Goal: Check status

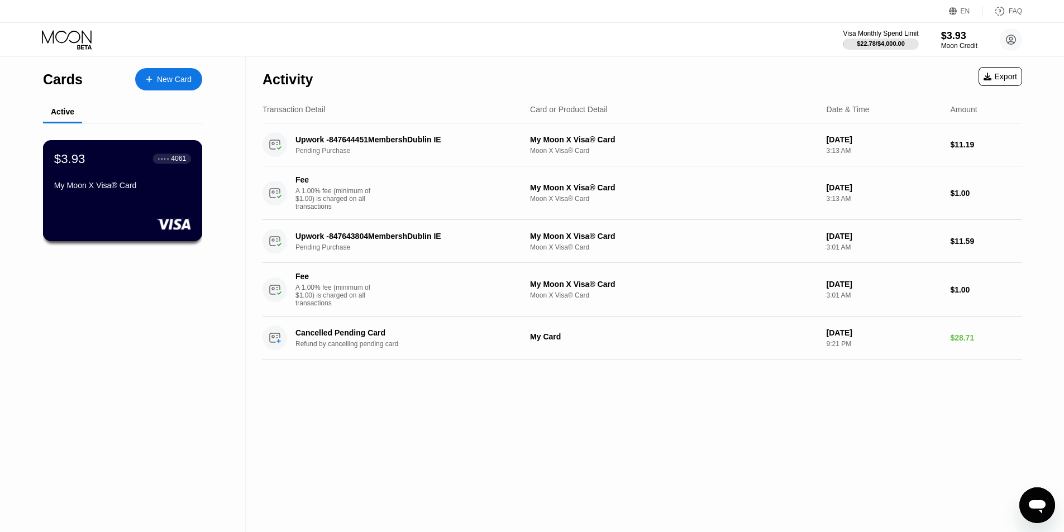
click at [133, 166] on div "$3.93 ● ● ● ● 4061" at bounding box center [122, 158] width 137 height 15
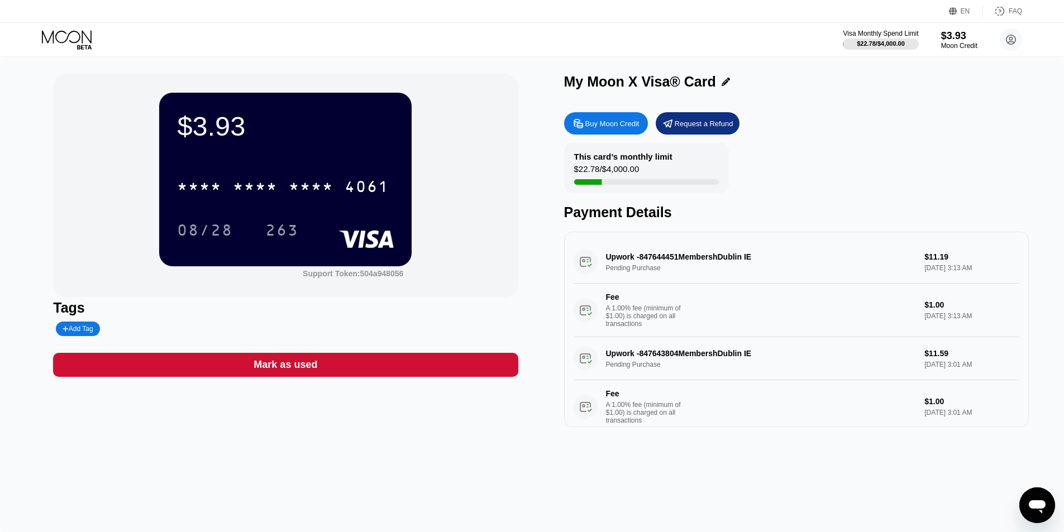
click at [488, 211] on div "$3.93 * * * * * * * * * * * * 4061 08/28 263 Support Token: 504a948056" at bounding box center [285, 185] width 465 height 223
click at [254, 185] on div "* * * *" at bounding box center [255, 188] width 45 height 18
click at [207, 233] on div "08/28" at bounding box center [205, 232] width 56 height 18
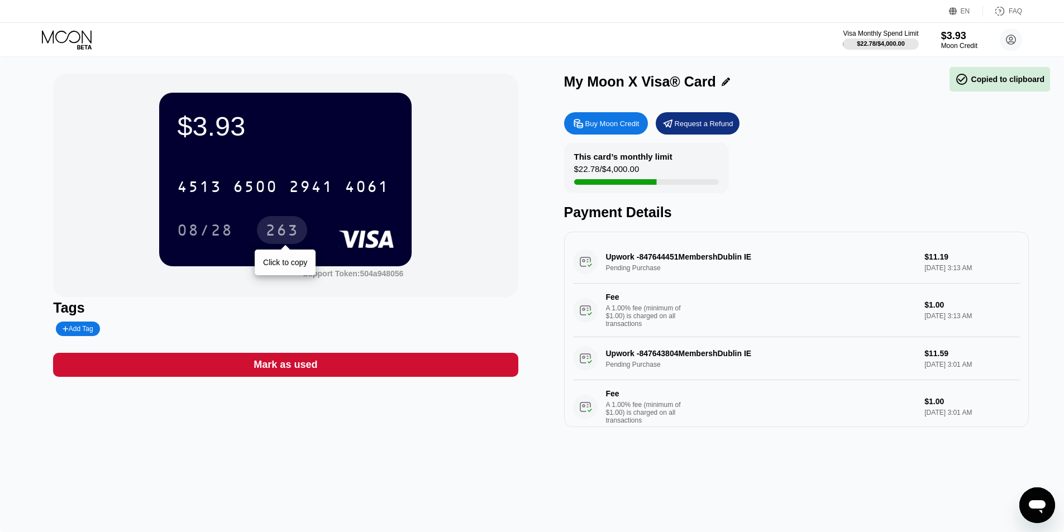
click at [268, 240] on div "263" at bounding box center [282, 232] width 34 height 18
click at [283, 239] on div "263" at bounding box center [282, 232] width 34 height 18
